Goal: Task Accomplishment & Management: Manage account settings

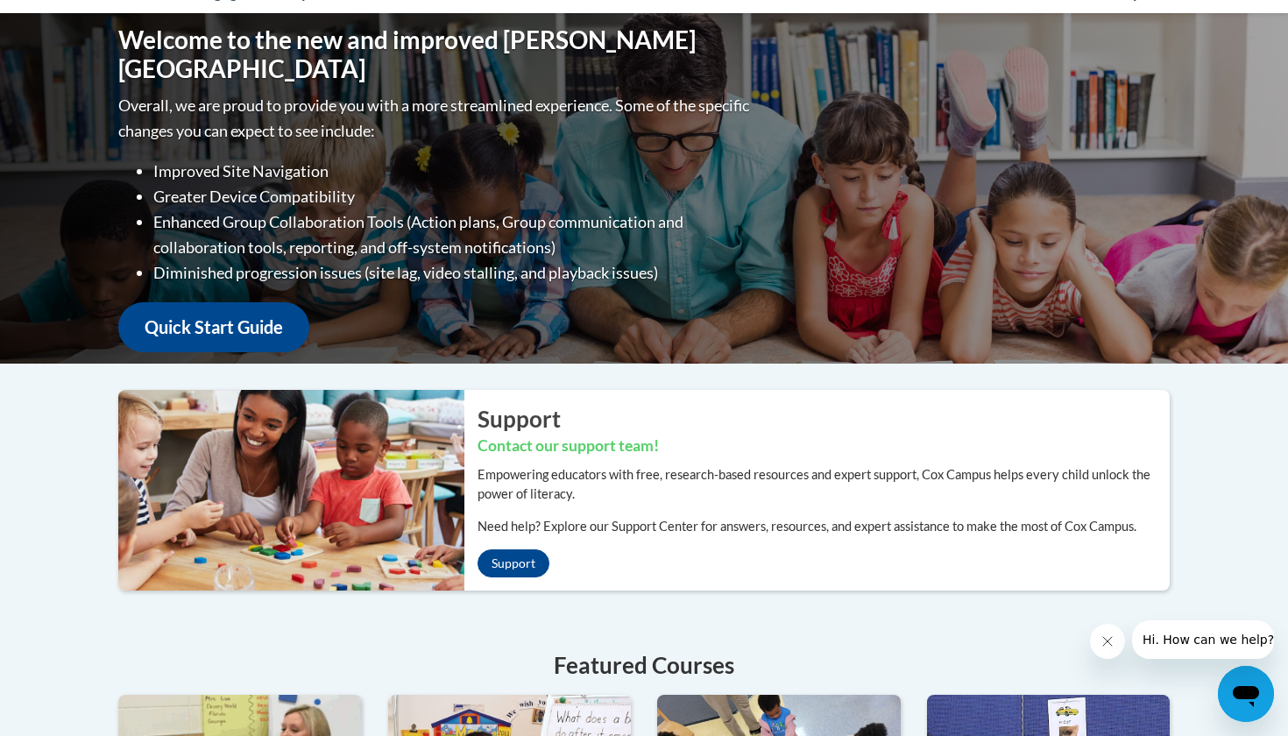
scroll to position [29, 0]
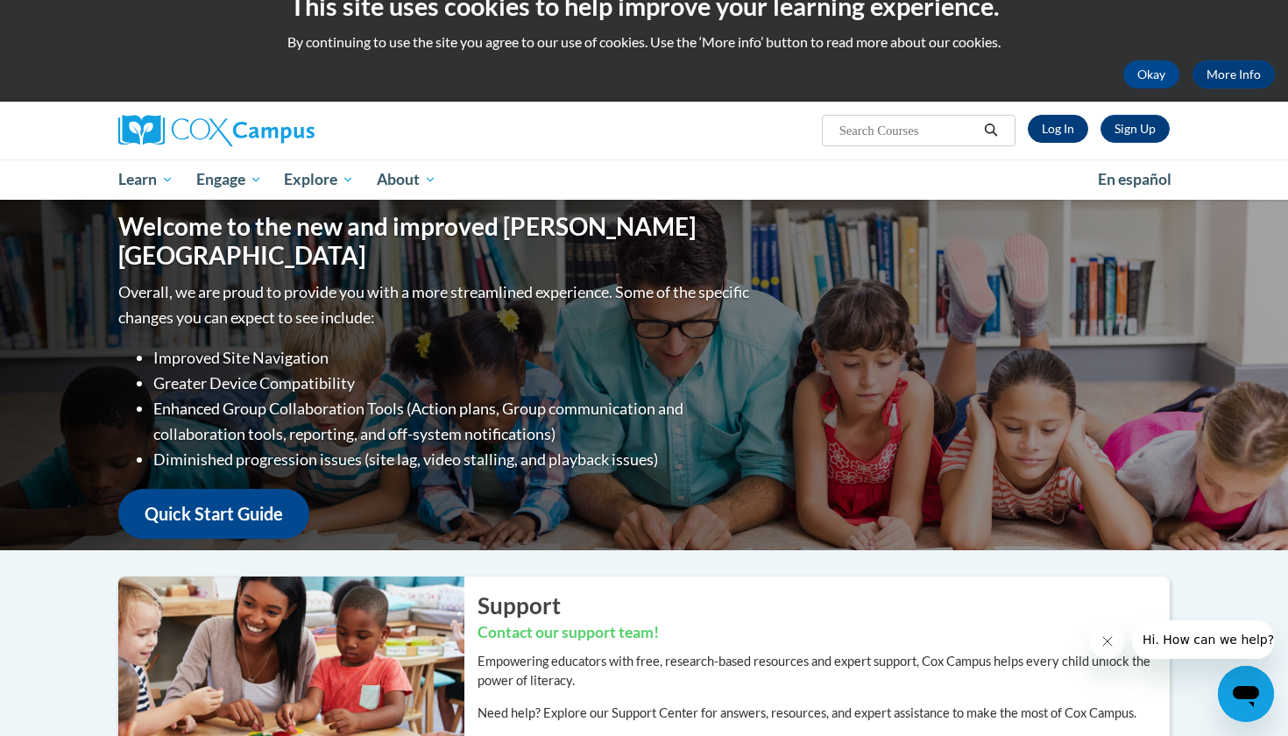
click at [1056, 133] on link "Log In" at bounding box center [1058, 129] width 60 height 28
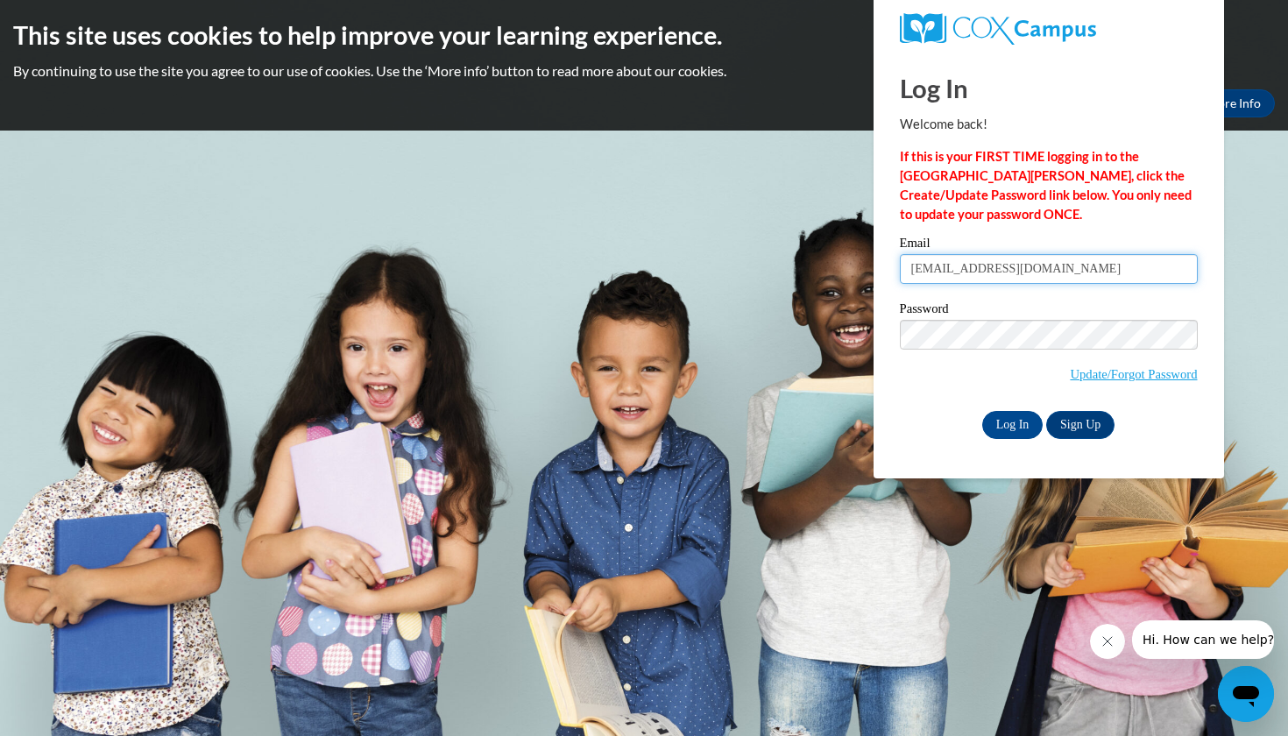
type input "[EMAIL_ADDRESS][DOMAIN_NAME]"
click at [931, 350] on span "Update/Forgot Password" at bounding box center [1049, 356] width 298 height 73
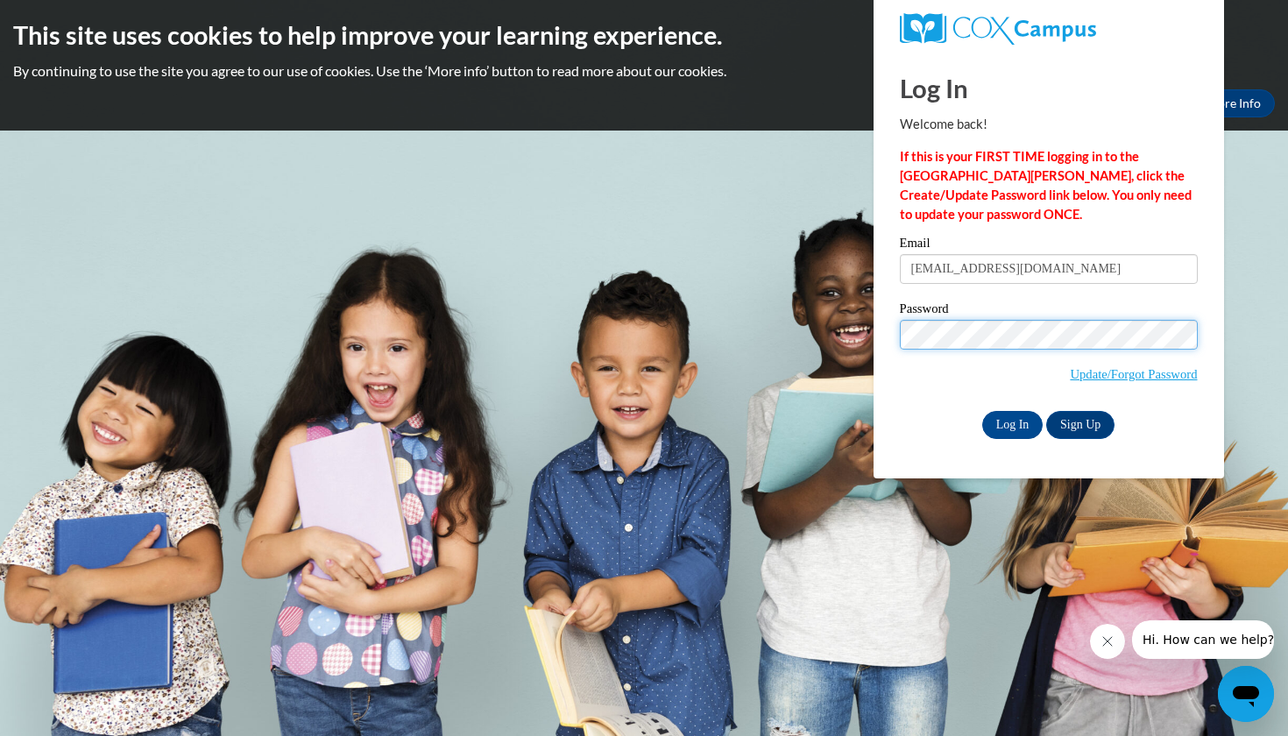
click at [1011, 421] on input "Log In" at bounding box center [1012, 425] width 61 height 28
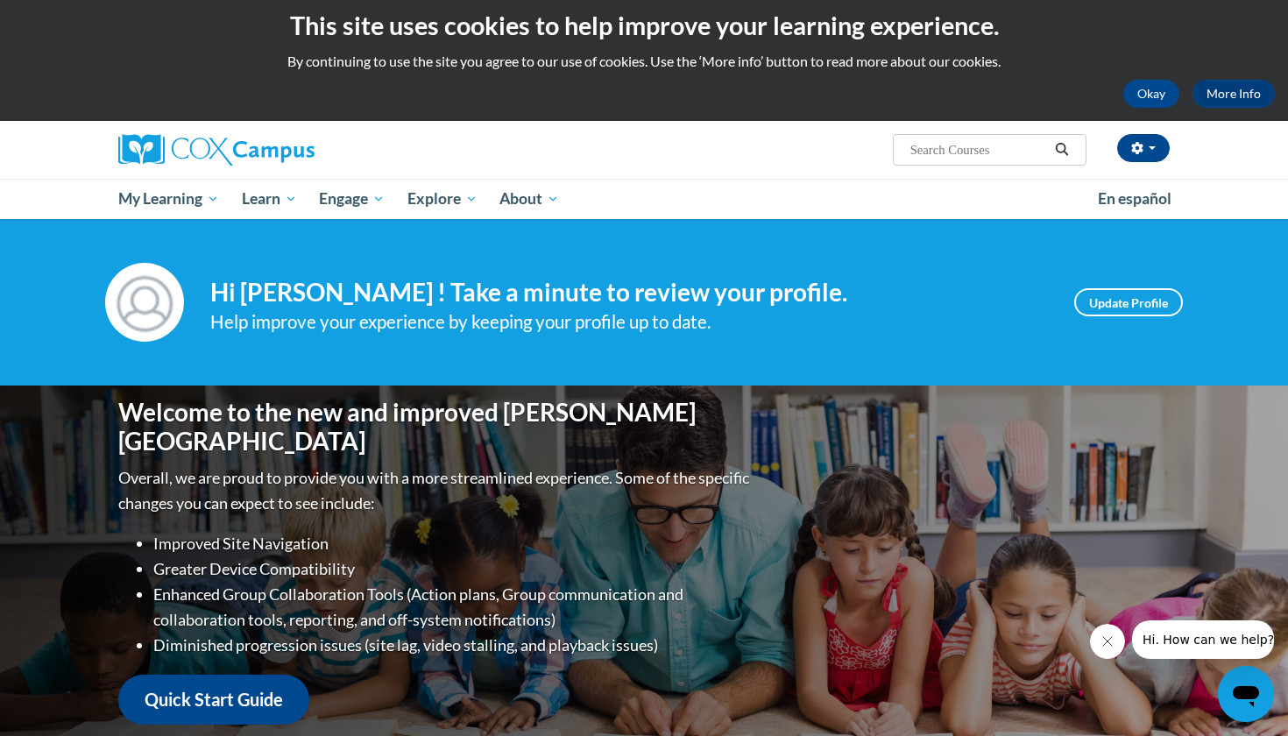
scroll to position [46, 0]
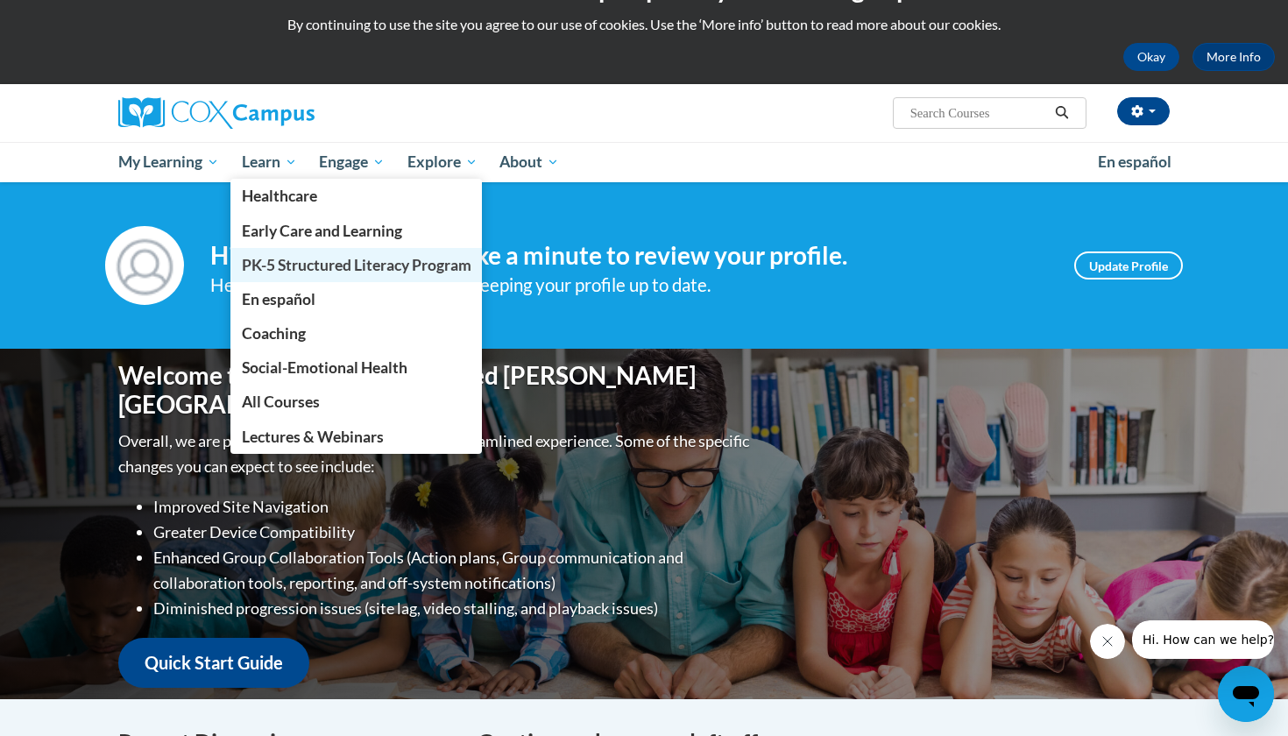
click at [281, 256] on span "PK-5 Structured Literacy Program" at bounding box center [357, 265] width 230 height 18
